Goal: Task Accomplishment & Management: Use online tool/utility

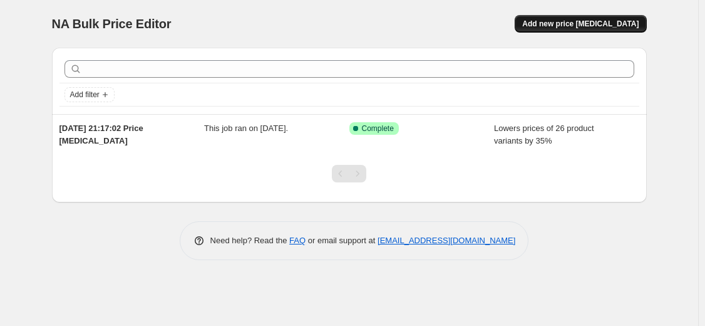
click at [579, 20] on span "Add new price [MEDICAL_DATA]" at bounding box center [580, 24] width 116 height 10
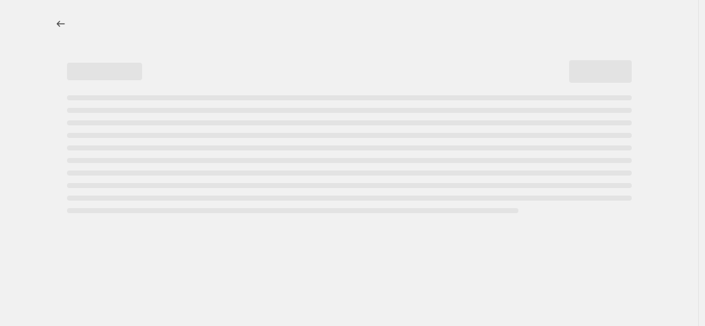
select select "percentage"
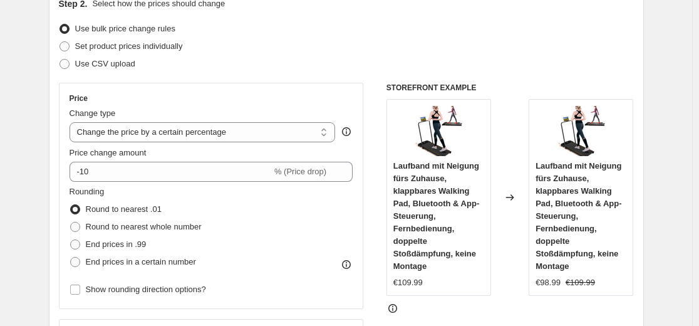
scroll to position [188, 0]
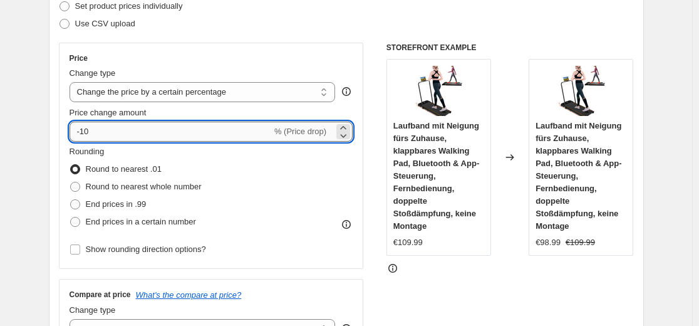
click at [98, 133] on input "-10" at bounding box center [171, 131] width 202 height 20
type input "-1"
type input "-35"
click at [113, 197] on label "End prices in .99" at bounding box center [108, 204] width 77 height 18
click at [71, 199] on input "End prices in .99" at bounding box center [70, 199] width 1 height 1
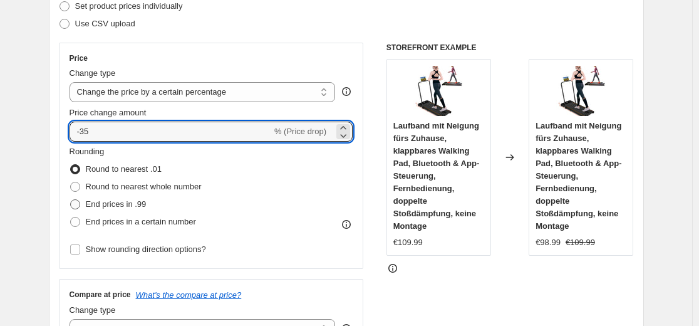
radio input "true"
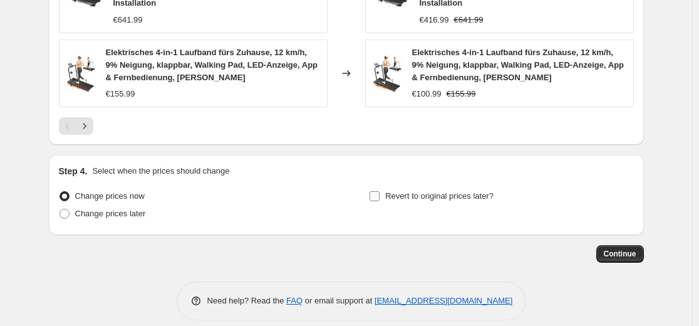
scroll to position [1021, 0]
click at [623, 245] on button "Continue" at bounding box center [620, 253] width 48 height 18
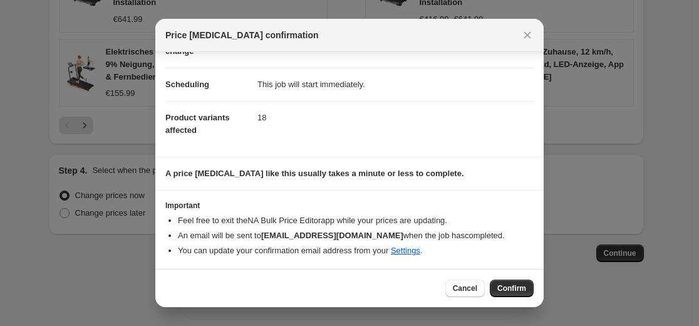
scroll to position [86, 0]
click at [517, 289] on span "Confirm" at bounding box center [511, 288] width 29 height 10
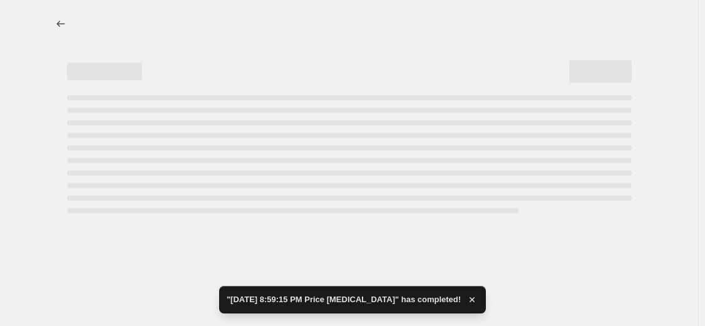
select select "percentage"
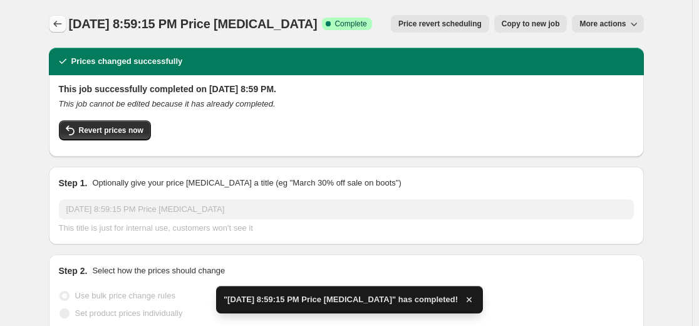
click at [62, 24] on icon "Price change jobs" at bounding box center [57, 24] width 13 height 13
